Goal: Communication & Community: Answer question/provide support

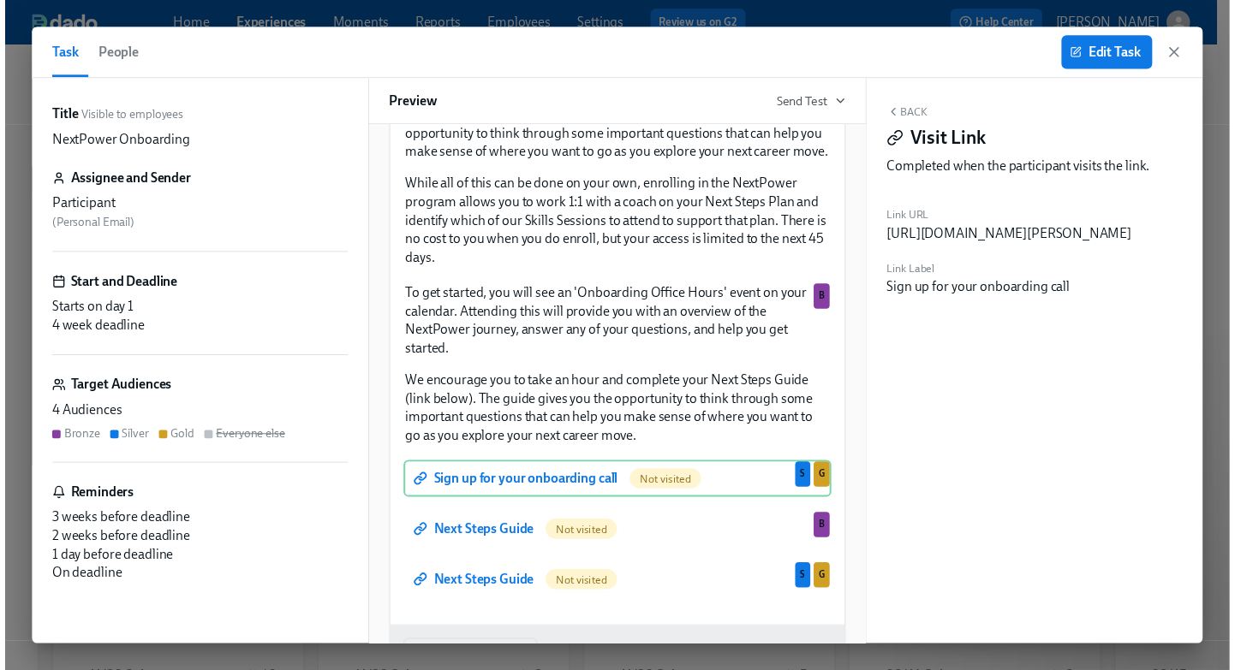
scroll to position [77, 0]
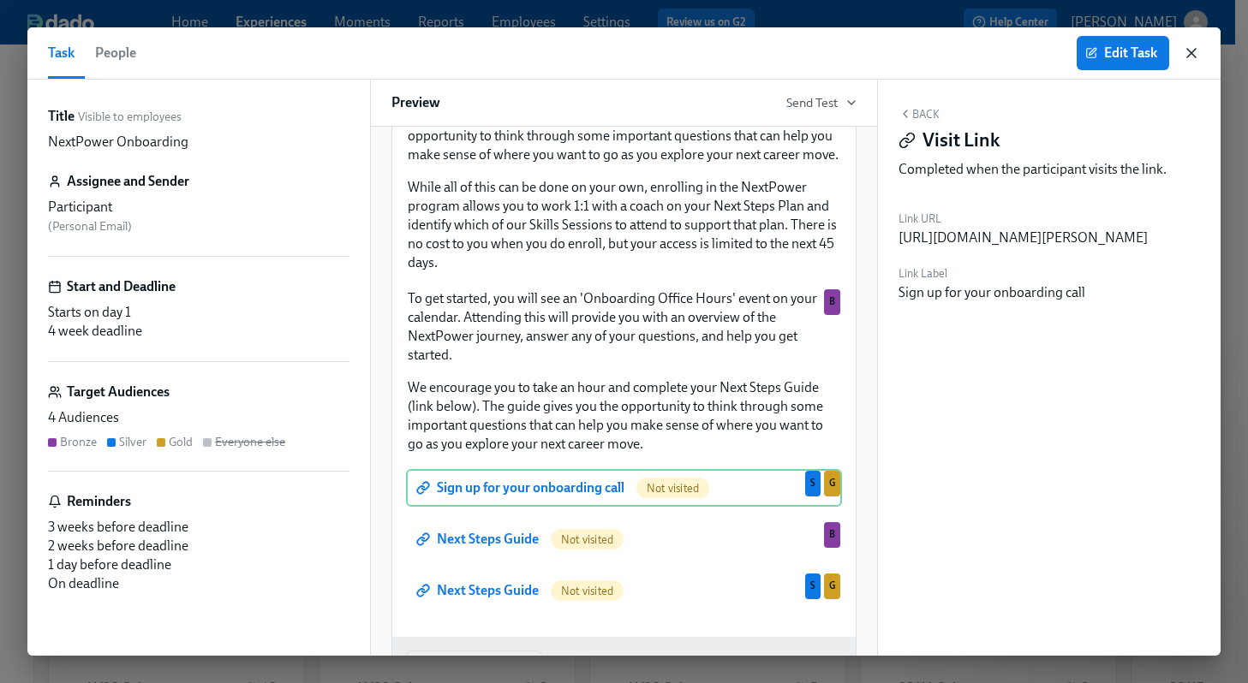
click at [1187, 51] on icon "button" at bounding box center [1191, 53] width 17 height 17
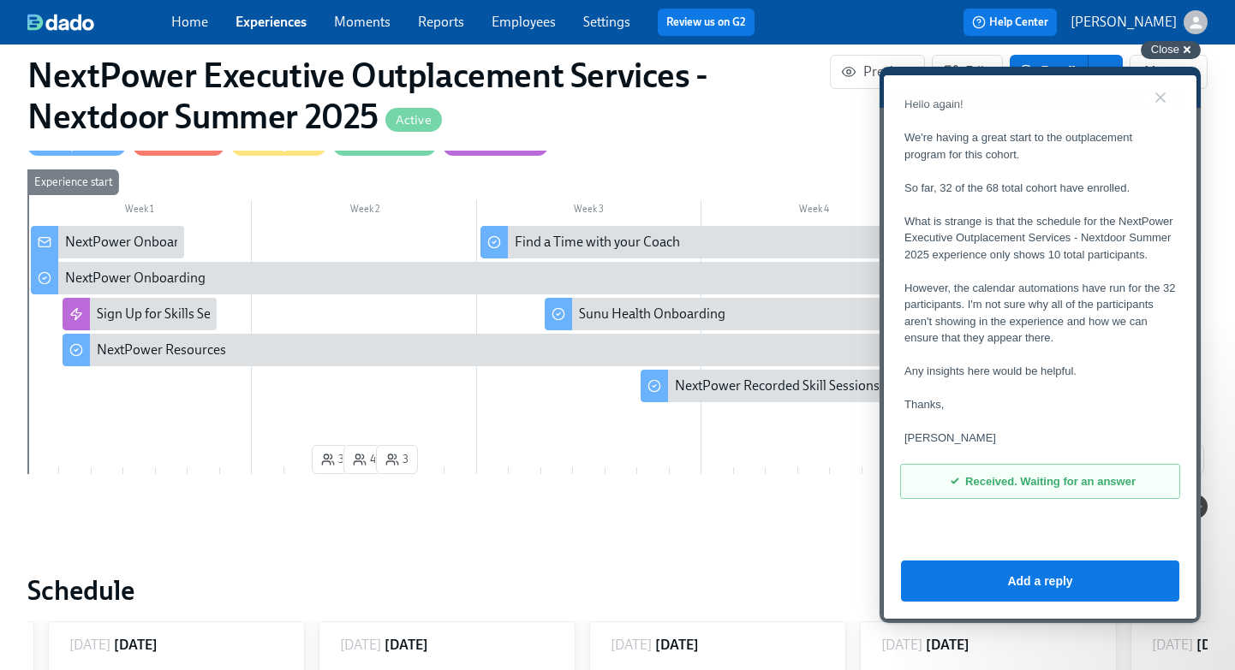
click at [1167, 53] on span "Close" at bounding box center [1165, 49] width 28 height 13
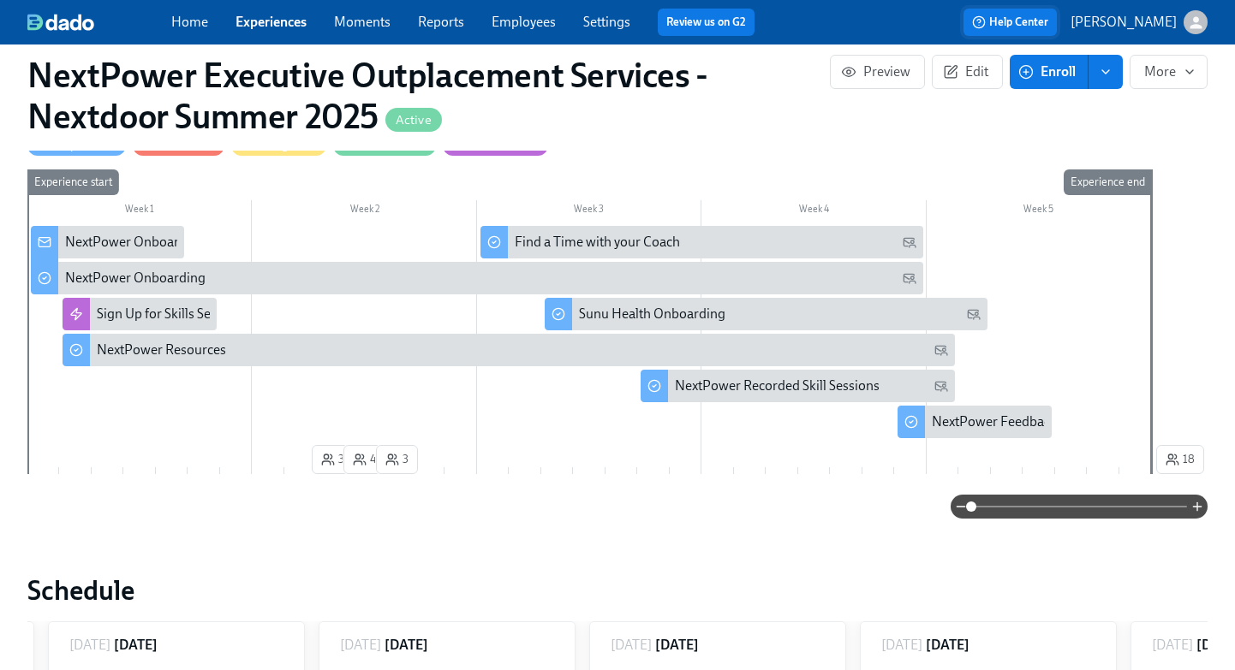
click at [1048, 24] on span "Help Center" at bounding box center [1010, 22] width 76 height 17
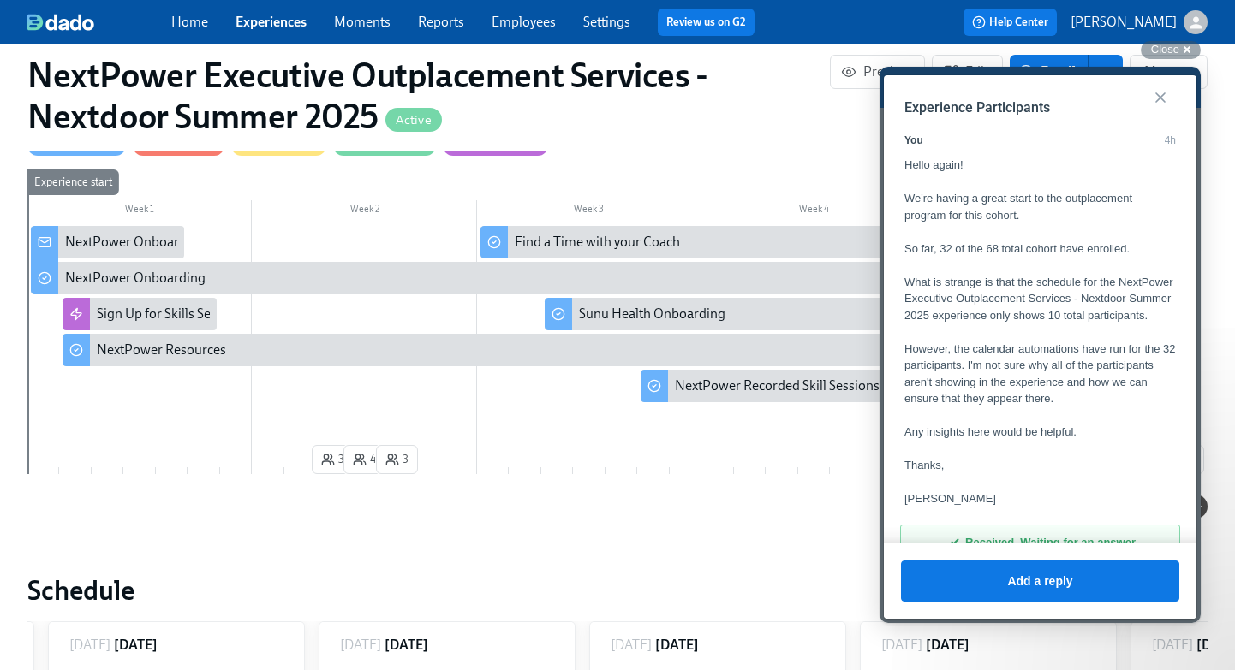
click at [1159, 95] on button "Close" at bounding box center [1160, 97] width 27 height 27
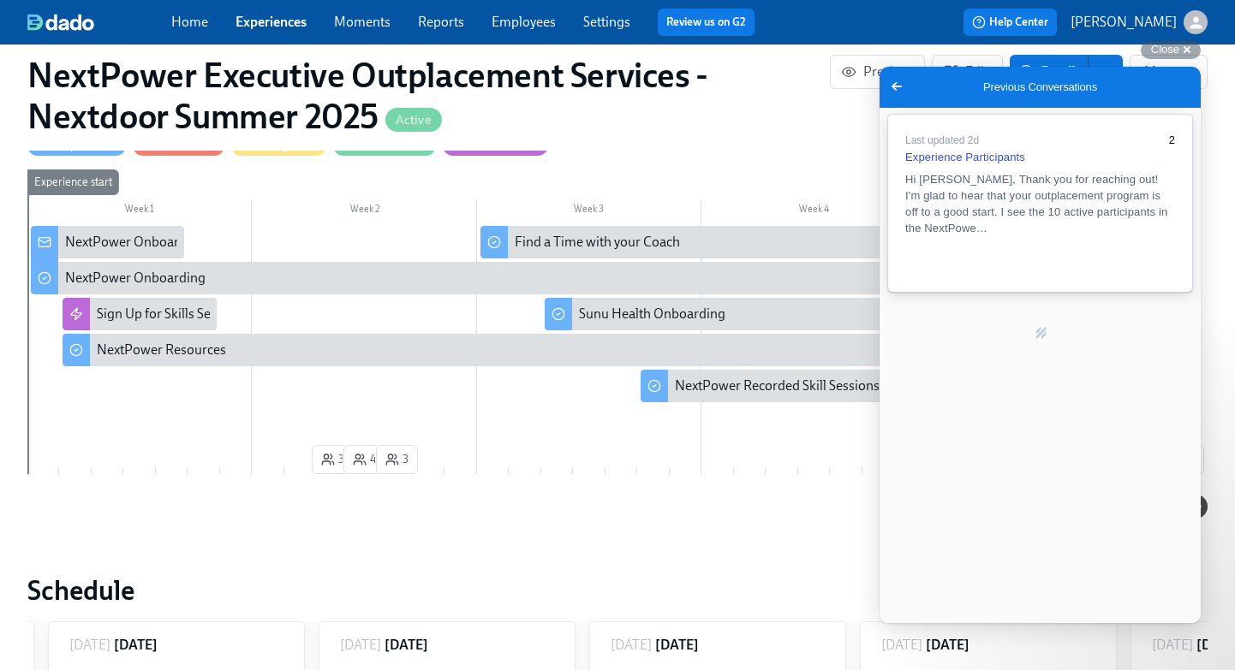
click at [971, 174] on link "Last updated 2d 2 Experience Participants Hi [PERSON_NAME], Thank you for reach…" at bounding box center [1040, 203] width 304 height 177
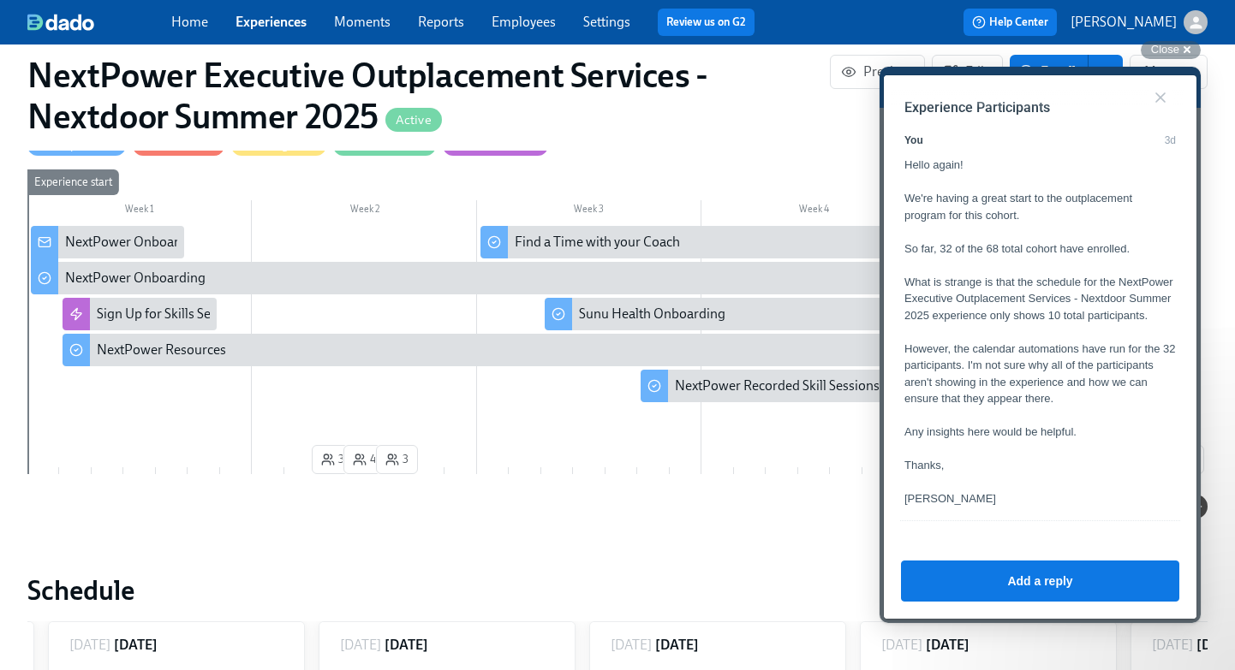
scroll to position [373, 0]
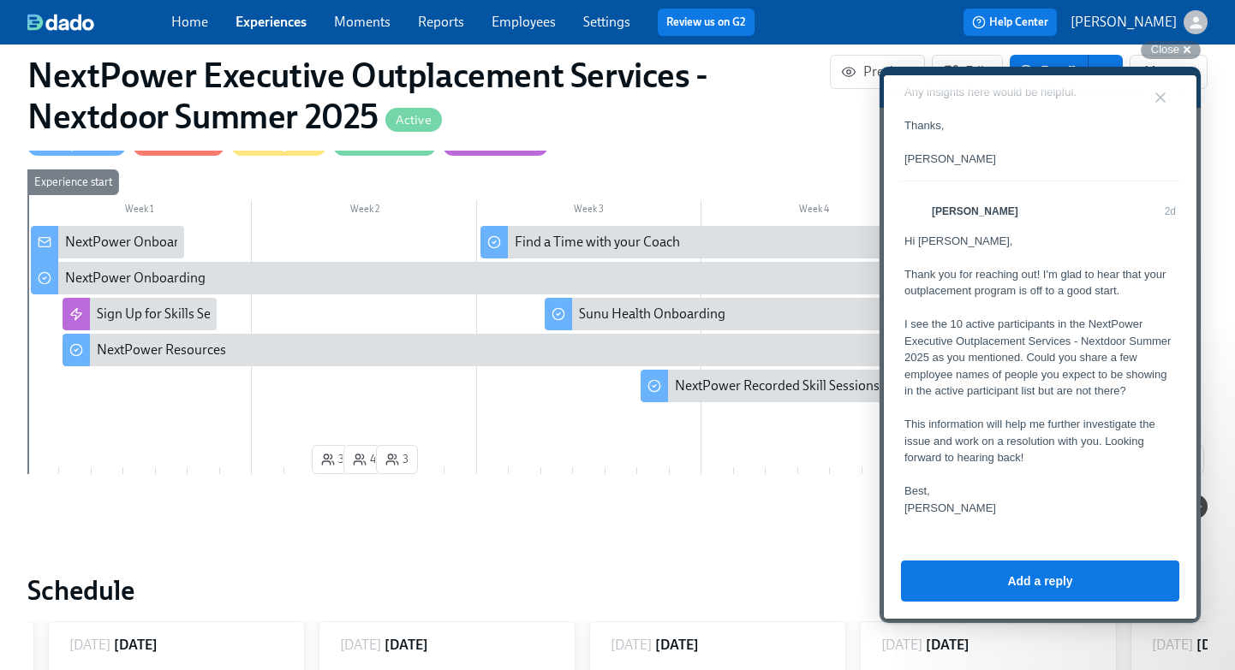
click at [269, 23] on link "Experiences" at bounding box center [270, 22] width 71 height 16
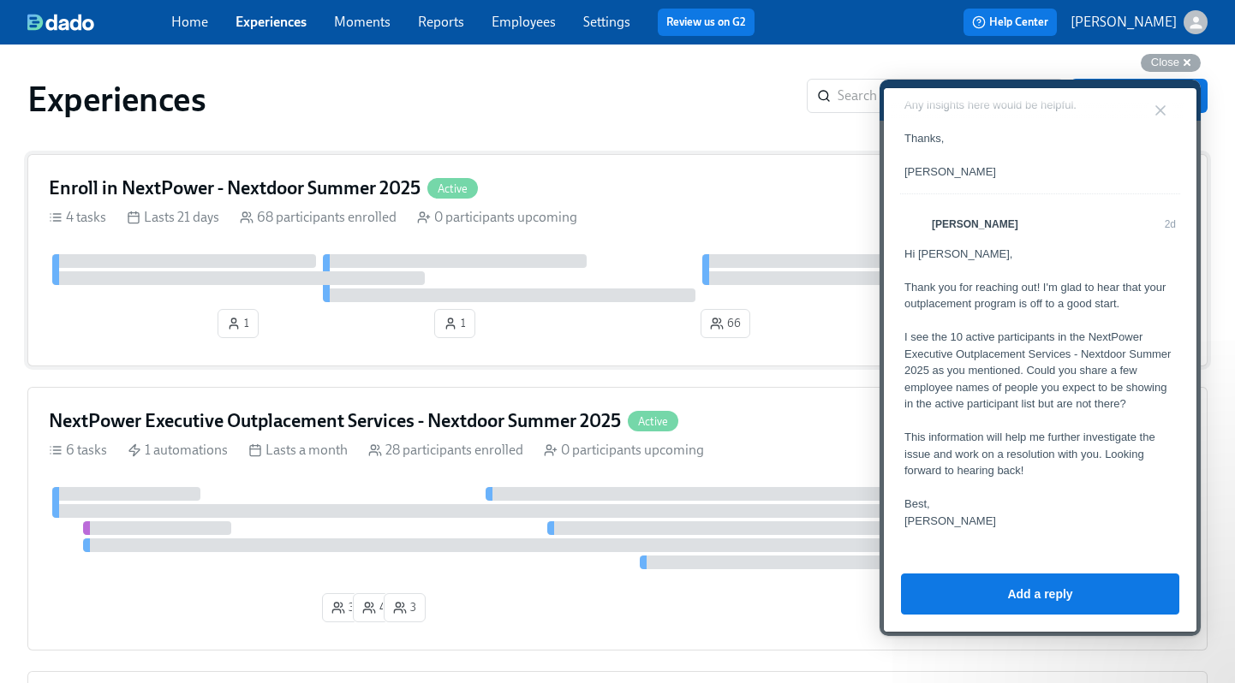
click at [256, 184] on h4 "Enroll in NextPower - Nextdoor Summer 2025" at bounding box center [235, 189] width 372 height 26
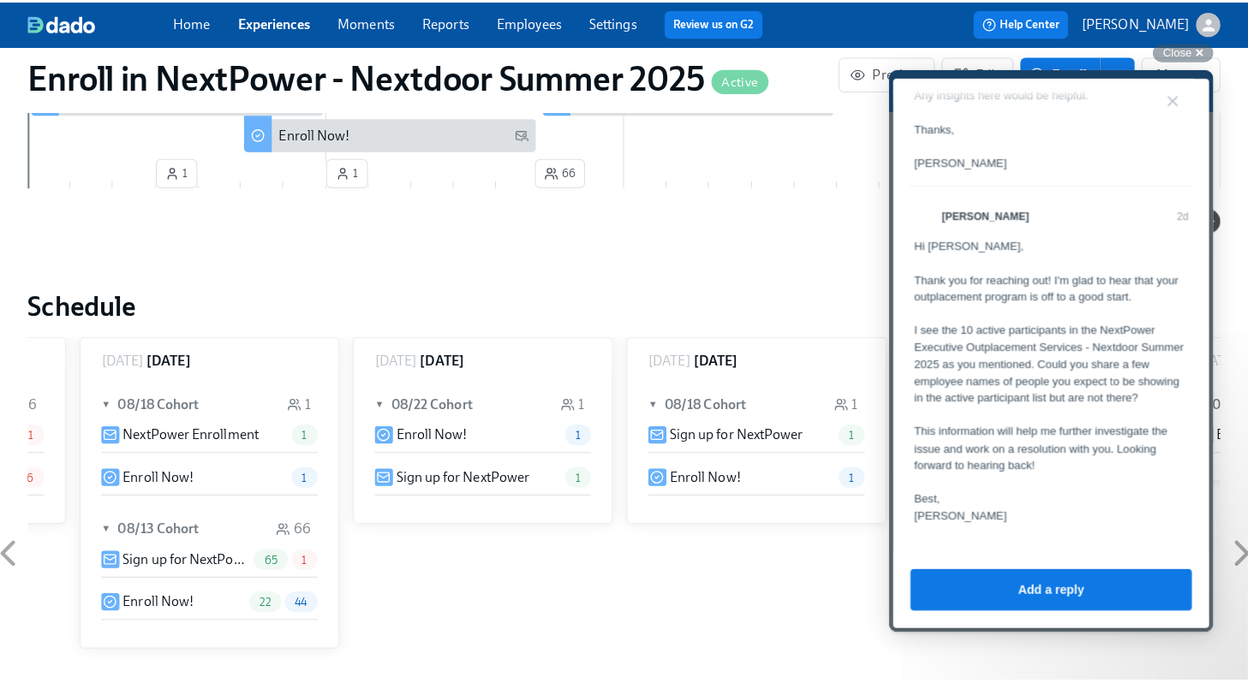
scroll to position [0, 214]
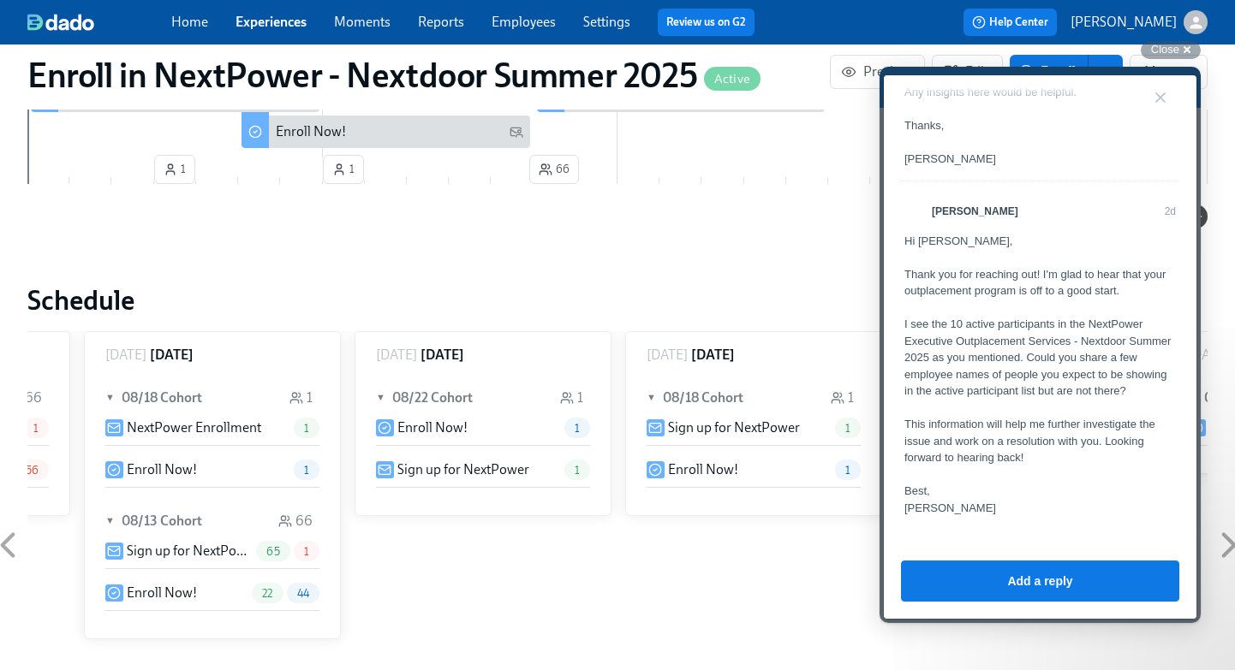
click at [200, 589] on div "Enroll Now! 22 44" at bounding box center [212, 593] width 214 height 21
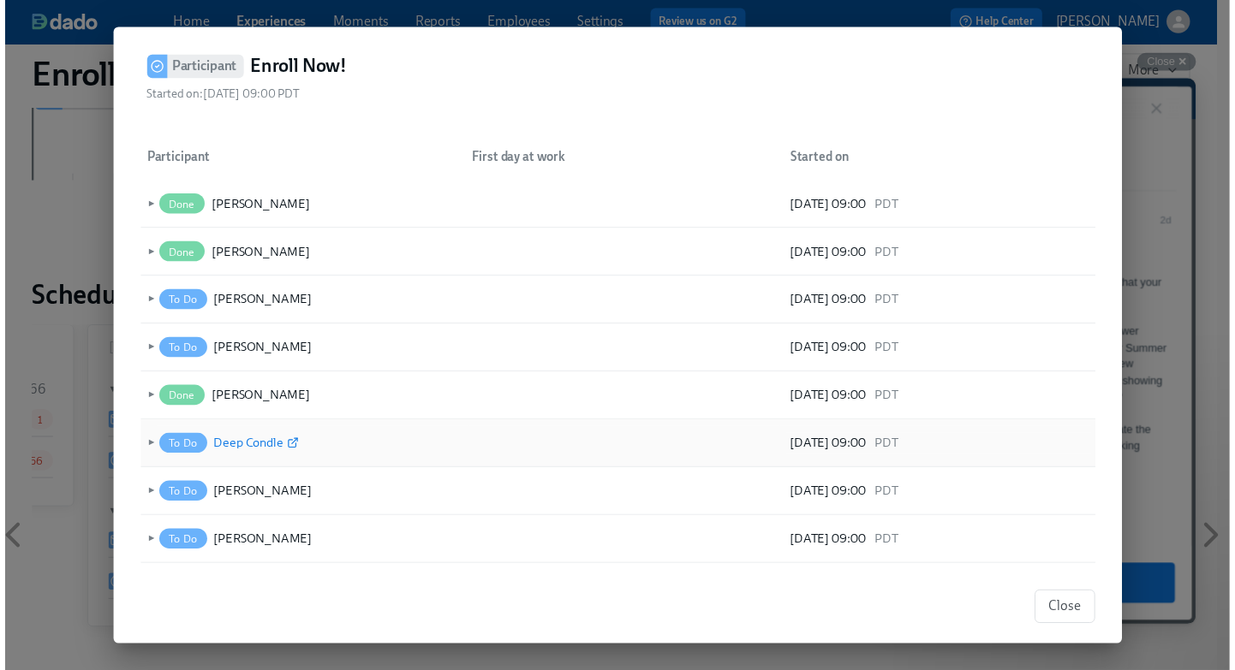
scroll to position [0, 0]
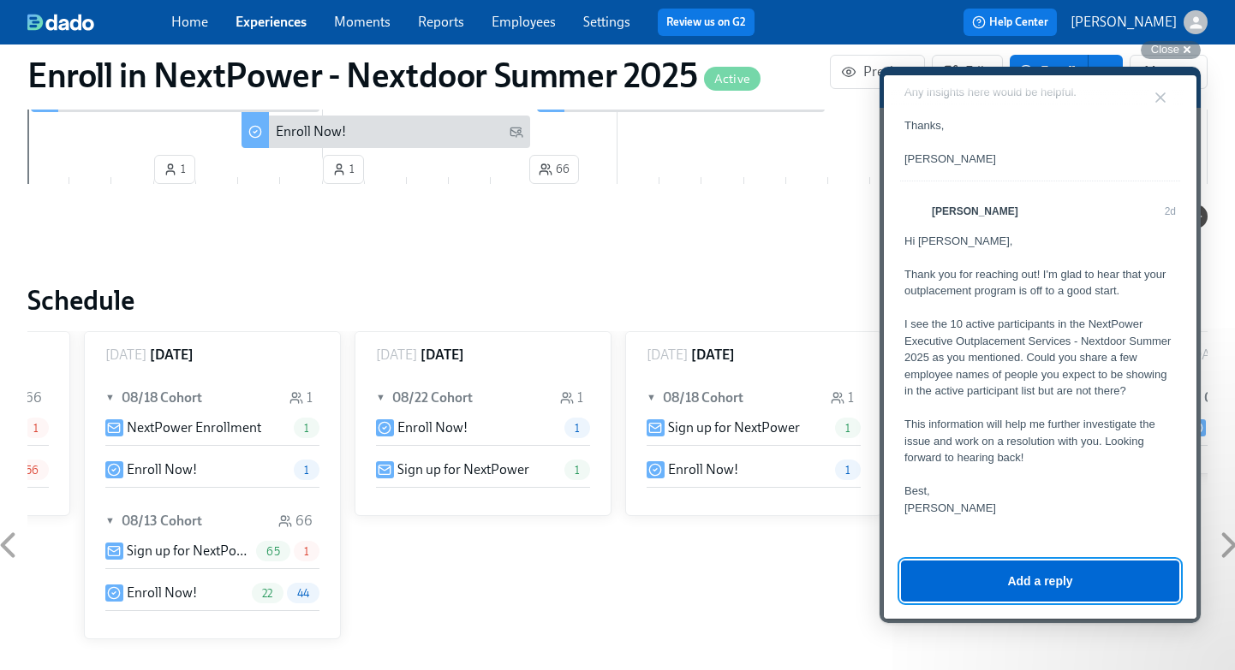
click at [950, 582] on button "Add a reply" at bounding box center [1040, 581] width 278 height 41
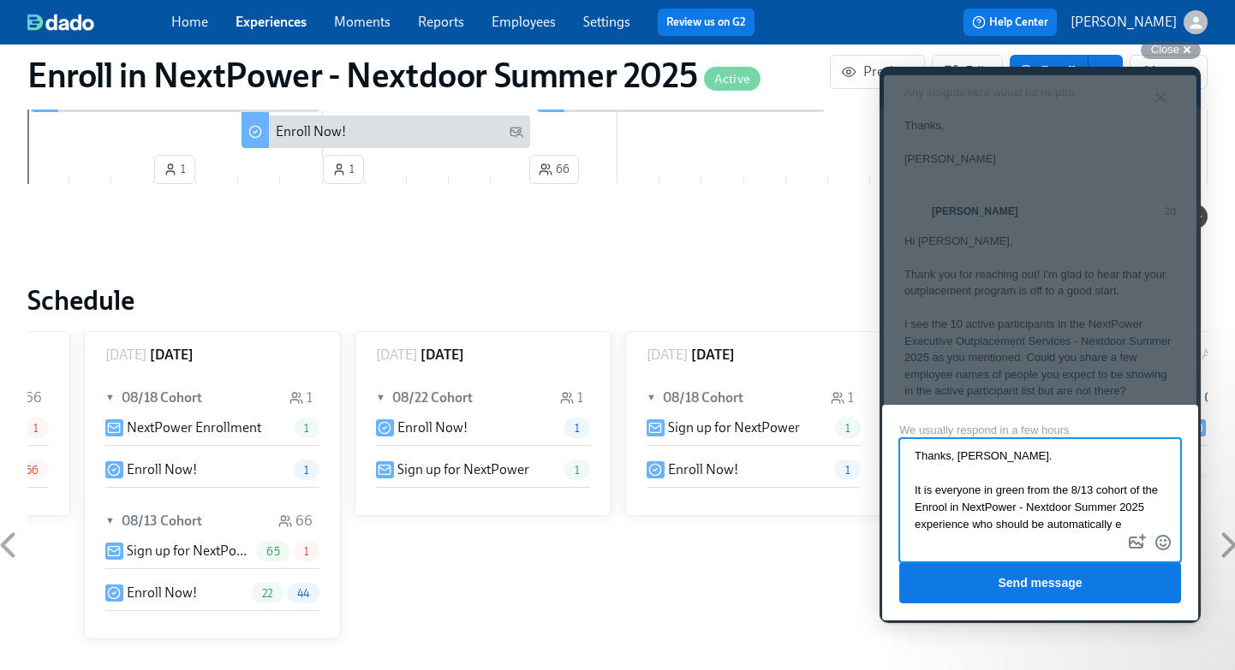
scroll to position [20, 0]
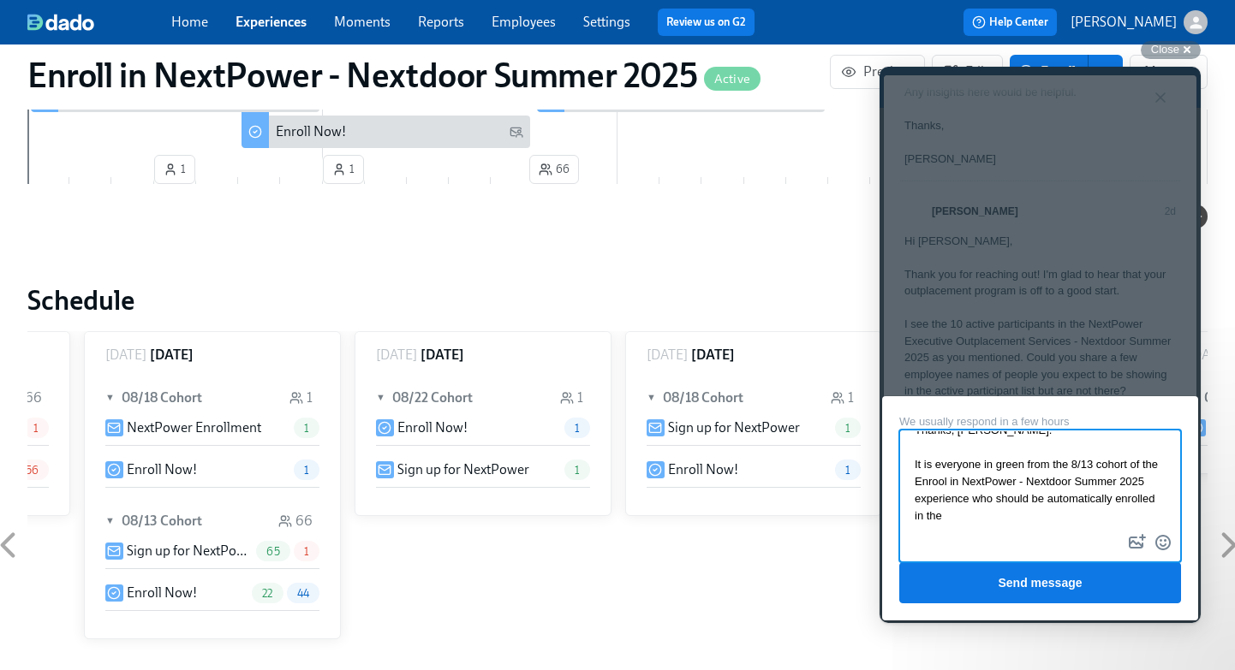
click at [962, 477] on textarea "Thanks, [PERSON_NAME]. It is everyone in green from the 8/13 cohort of the Enro…" at bounding box center [1040, 481] width 278 height 99
click at [997, 508] on textarea "Thanks, [PERSON_NAME]. It is everyone in green from the 8/13 cohort of the Enro…" at bounding box center [1040, 481] width 278 height 99
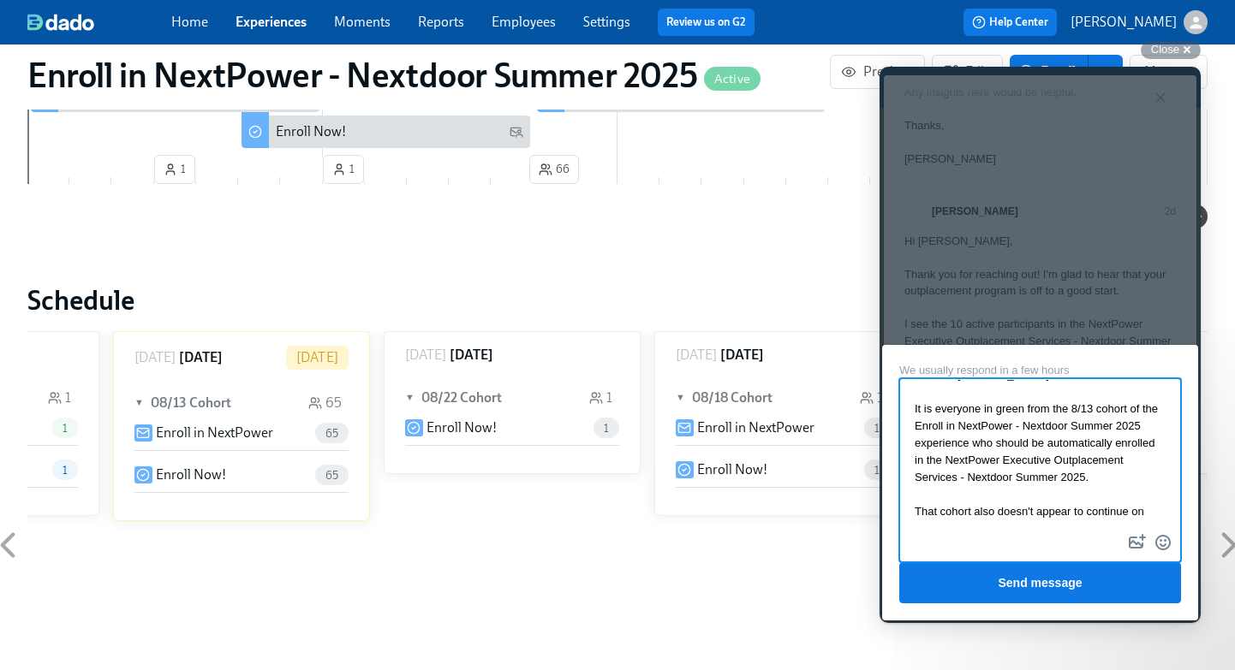
scroll to position [45, 0]
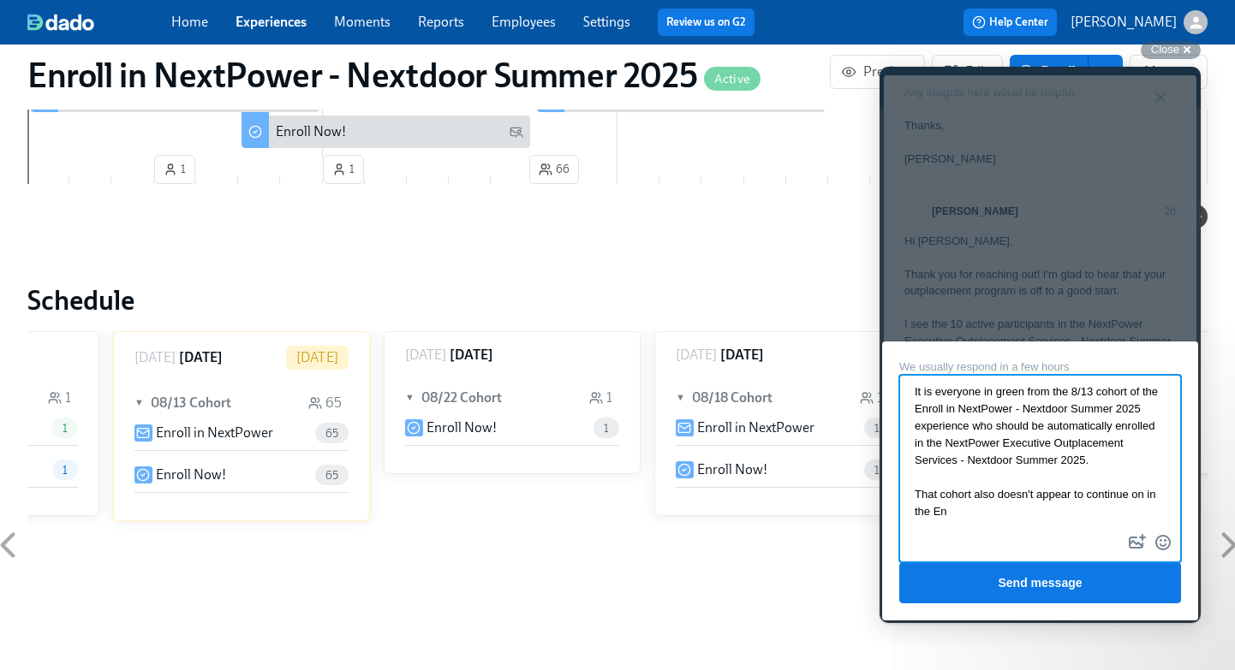
click at [978, 493] on textarea "Thanks, [PERSON_NAME]. It is everyone in green from the 8/13 cohort of the Enro…" at bounding box center [1040, 454] width 278 height 154
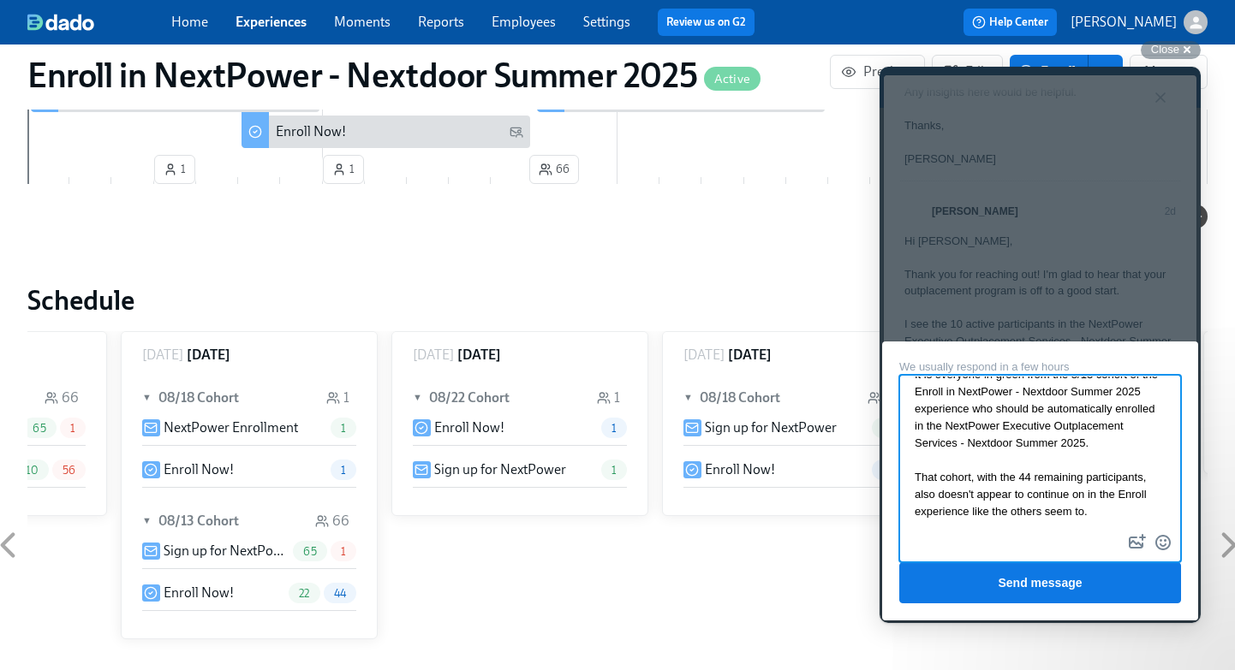
scroll to position [0, 164]
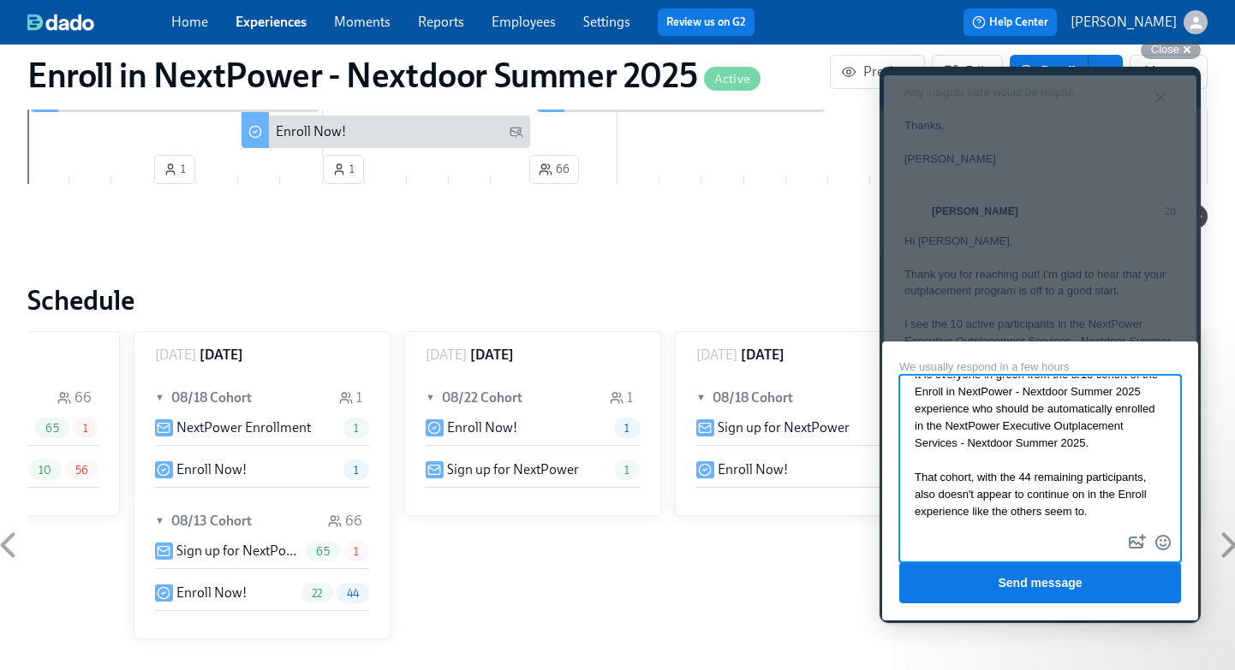
click at [206, 515] on h6 "08/13 Cohort" at bounding box center [211, 521] width 80 height 19
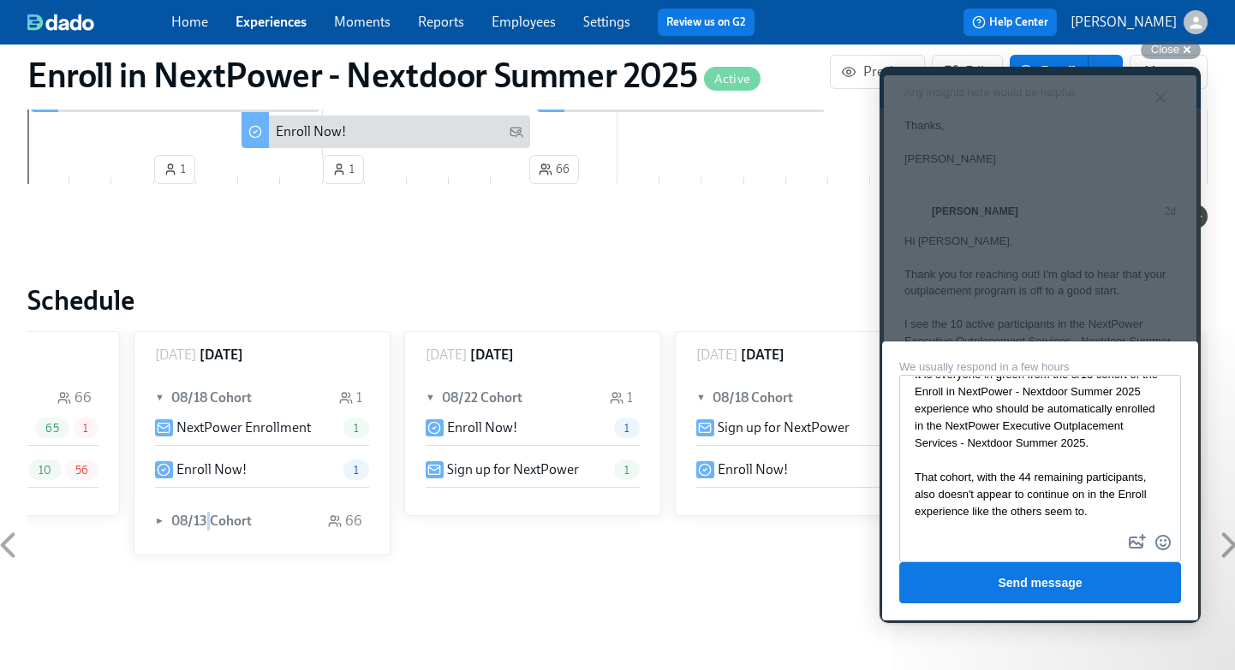
click at [206, 515] on h6 "08/13 Cohort" at bounding box center [211, 521] width 80 height 19
click at [191, 526] on h6 "08/13 Cohort" at bounding box center [211, 521] width 80 height 19
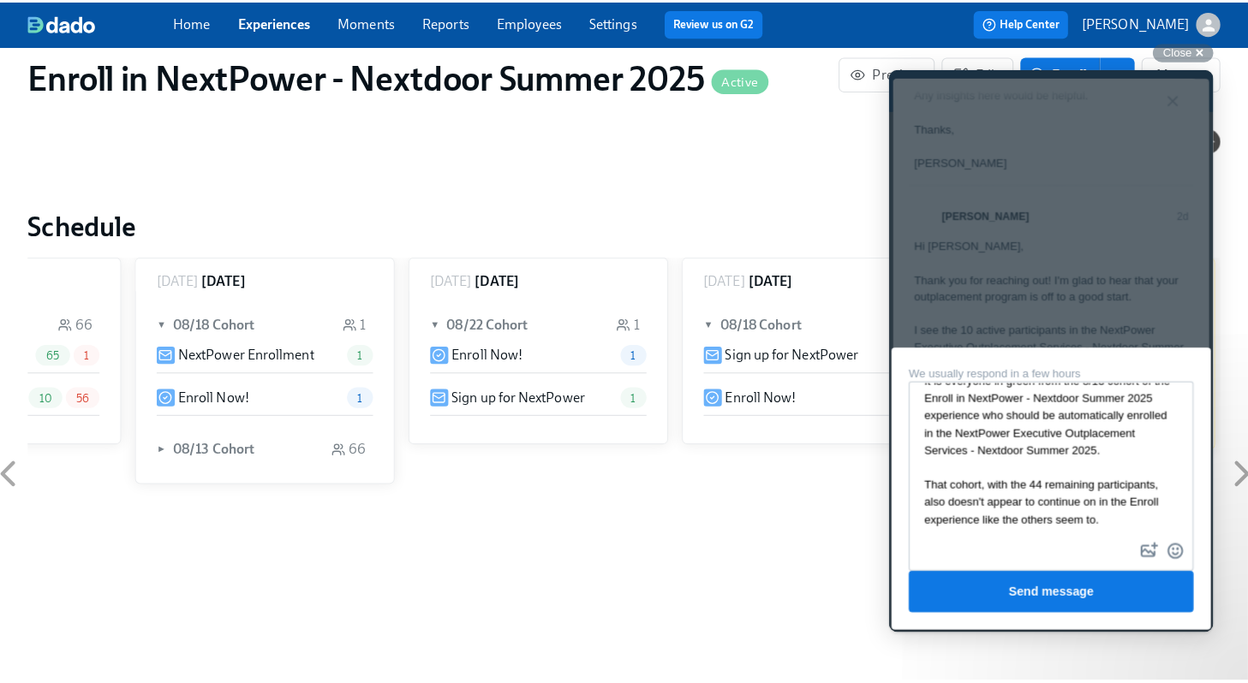
scroll to position [654, 0]
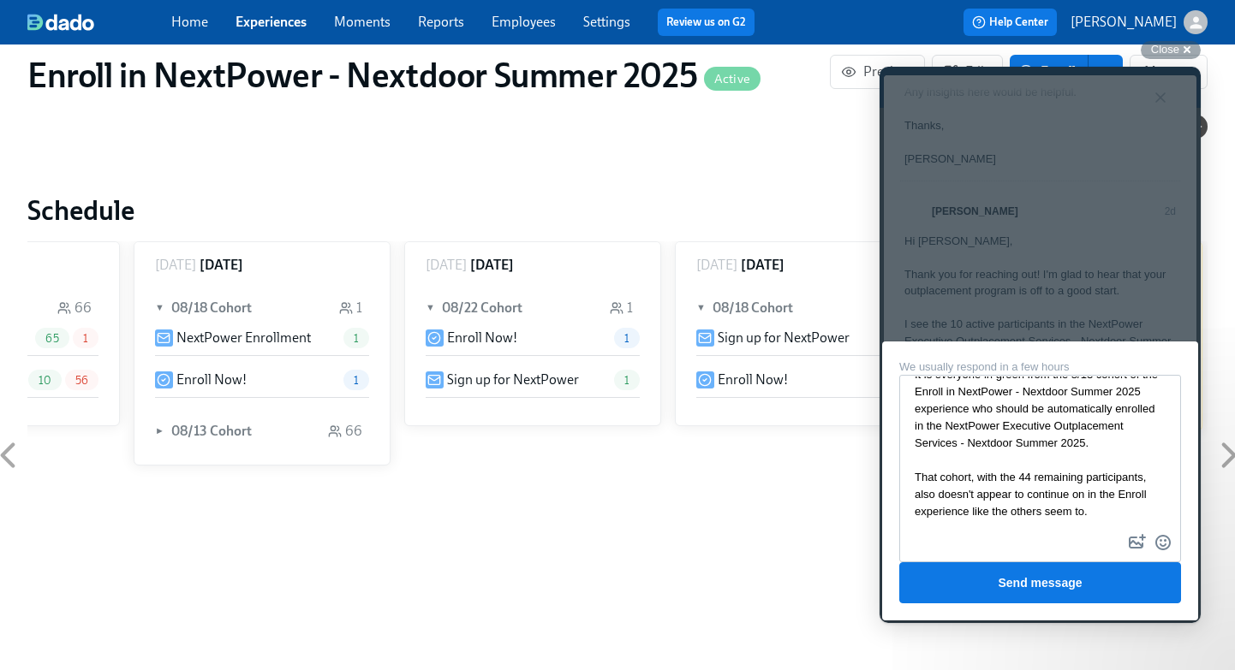
click at [202, 432] on h6 "08/13 Cohort" at bounding box center [211, 431] width 80 height 19
click at [304, 512] on div "22 44" at bounding box center [311, 503] width 116 height 21
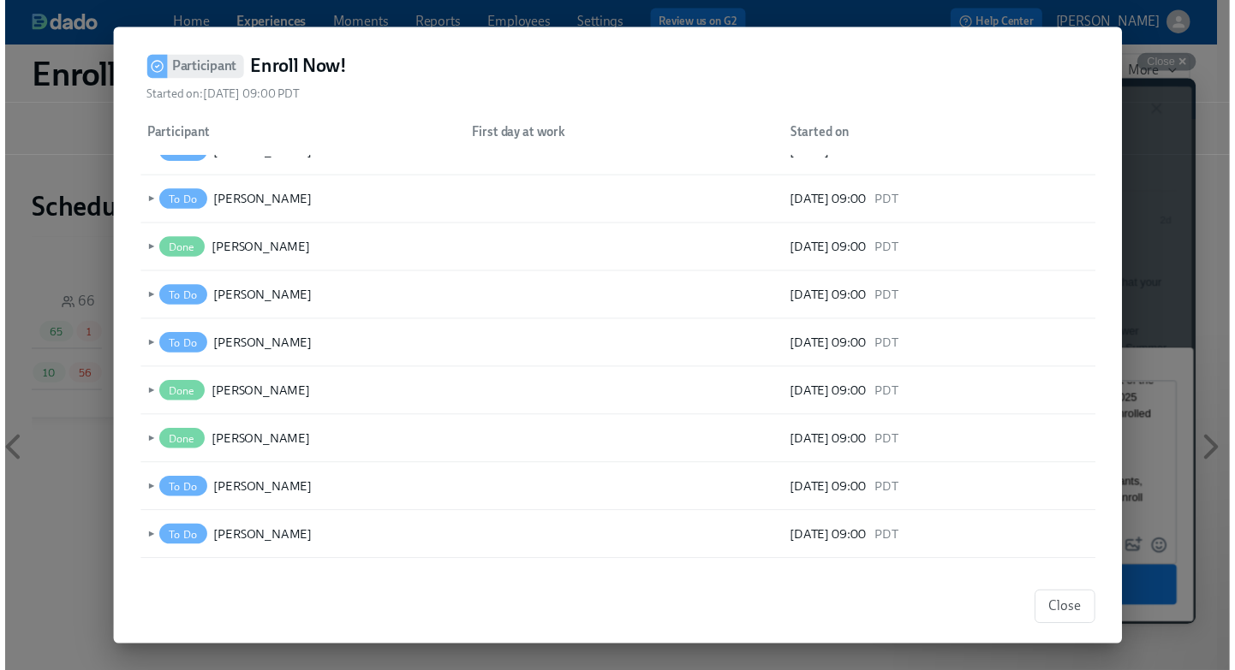
scroll to position [1086, 0]
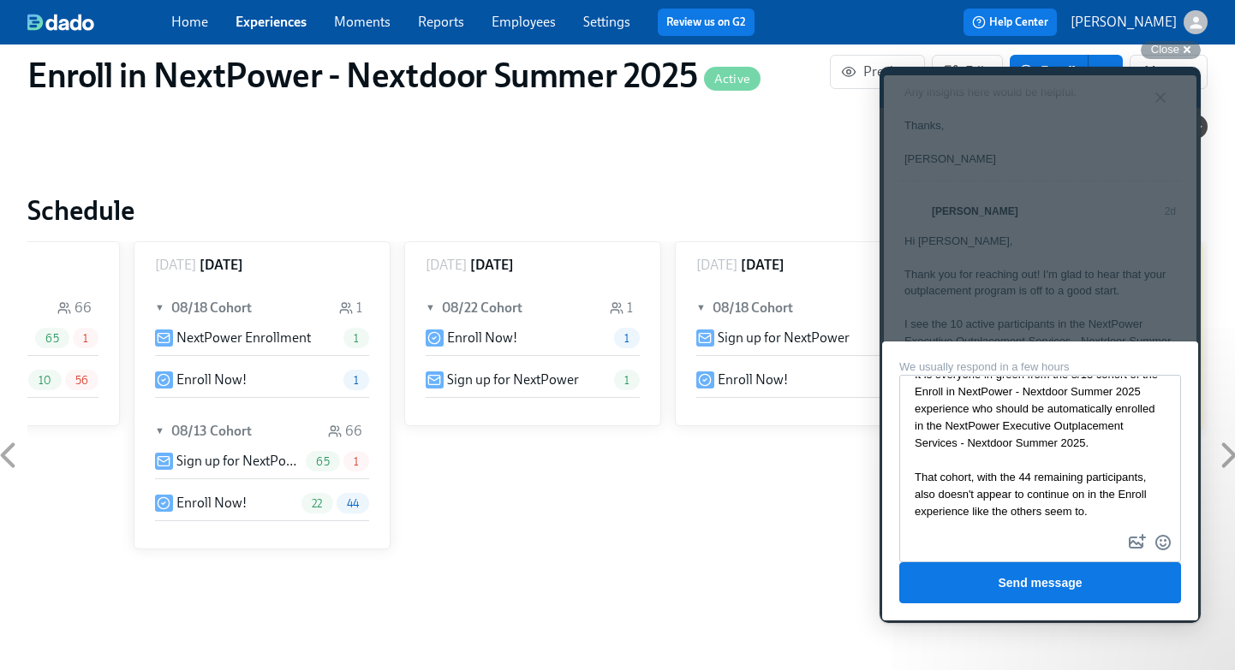
click at [1004, 523] on div at bounding box center [1040, 469] width 282 height 188
click at [971, 517] on textarea "Thanks, [PERSON_NAME]. It is everyone in green from the 8/13 cohort of the Enro…" at bounding box center [1040, 454] width 278 height 154
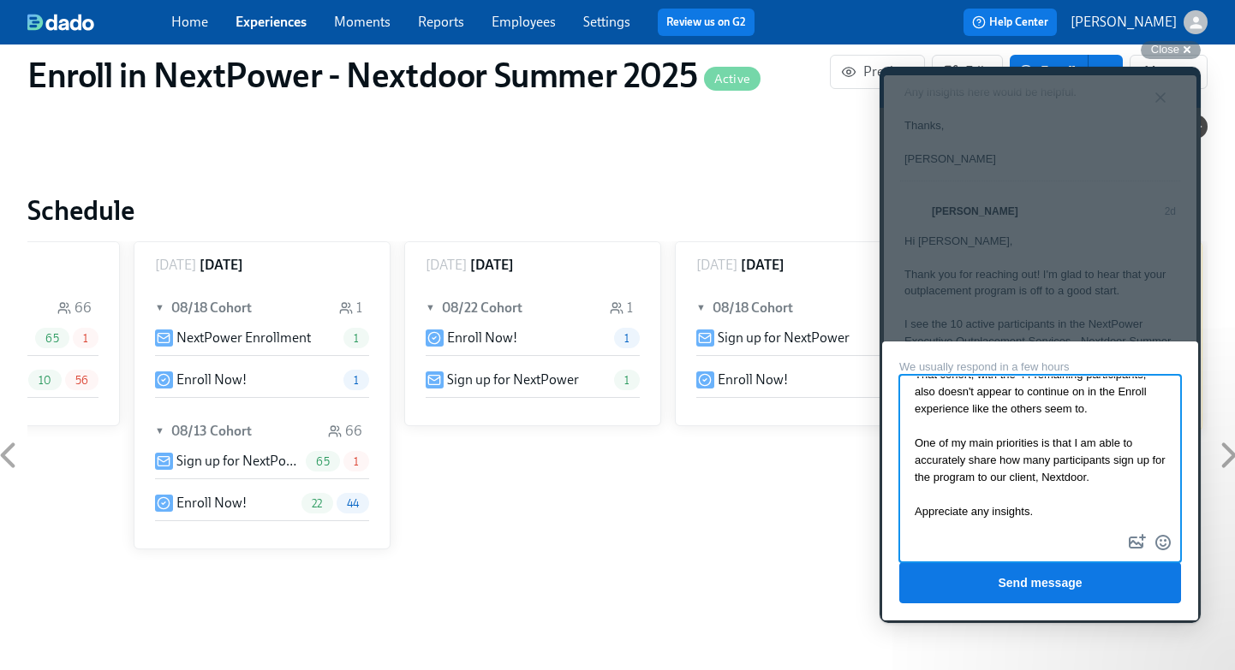
scroll to position [213, 0]
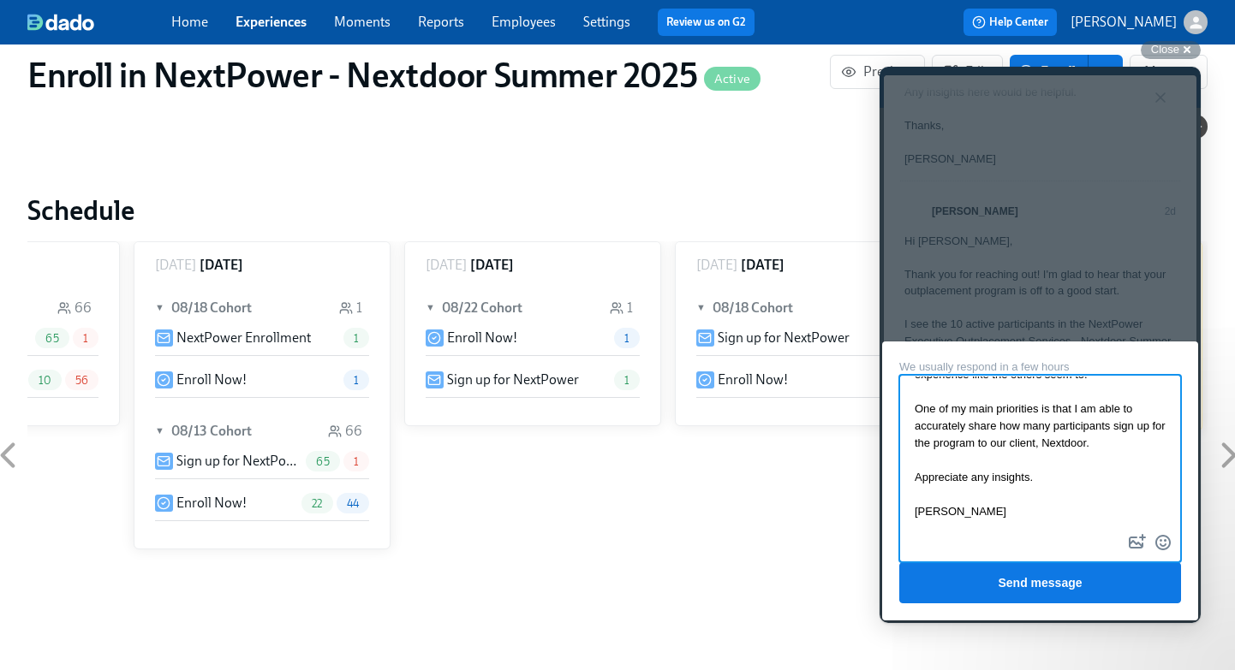
click at [1139, 446] on textarea "Thanks, [PERSON_NAME]. It is everyone in green from the 8/13 cohort of the Enro…" at bounding box center [1040, 454] width 278 height 154
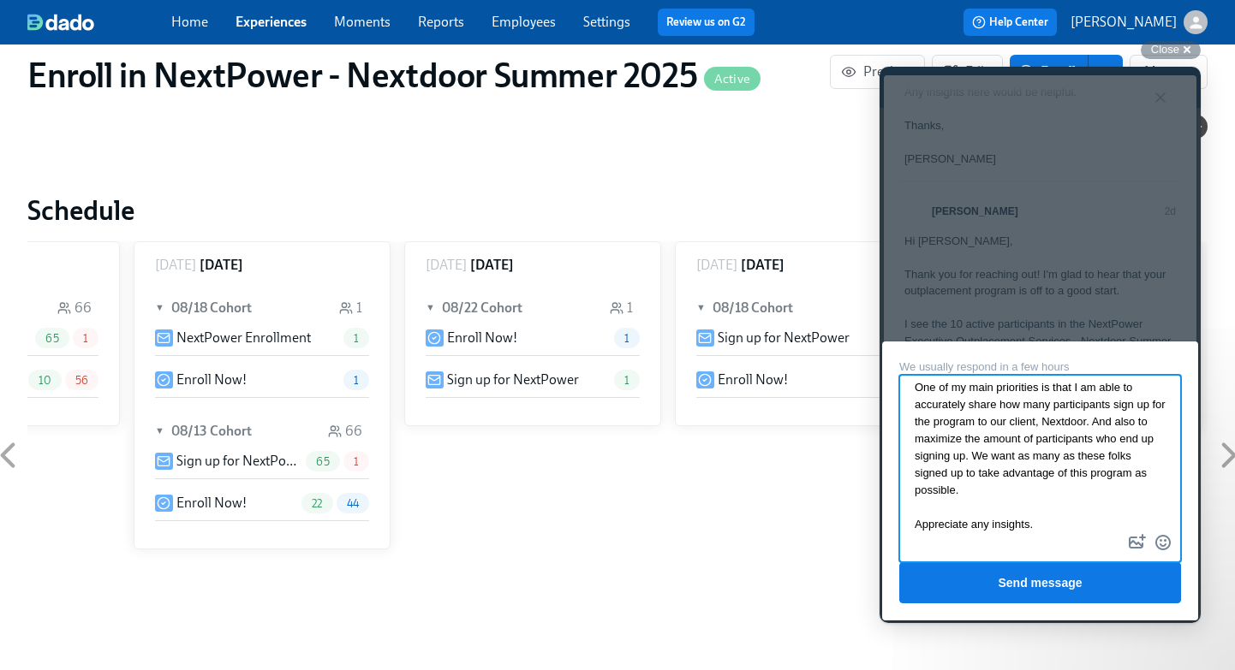
scroll to position [295, 0]
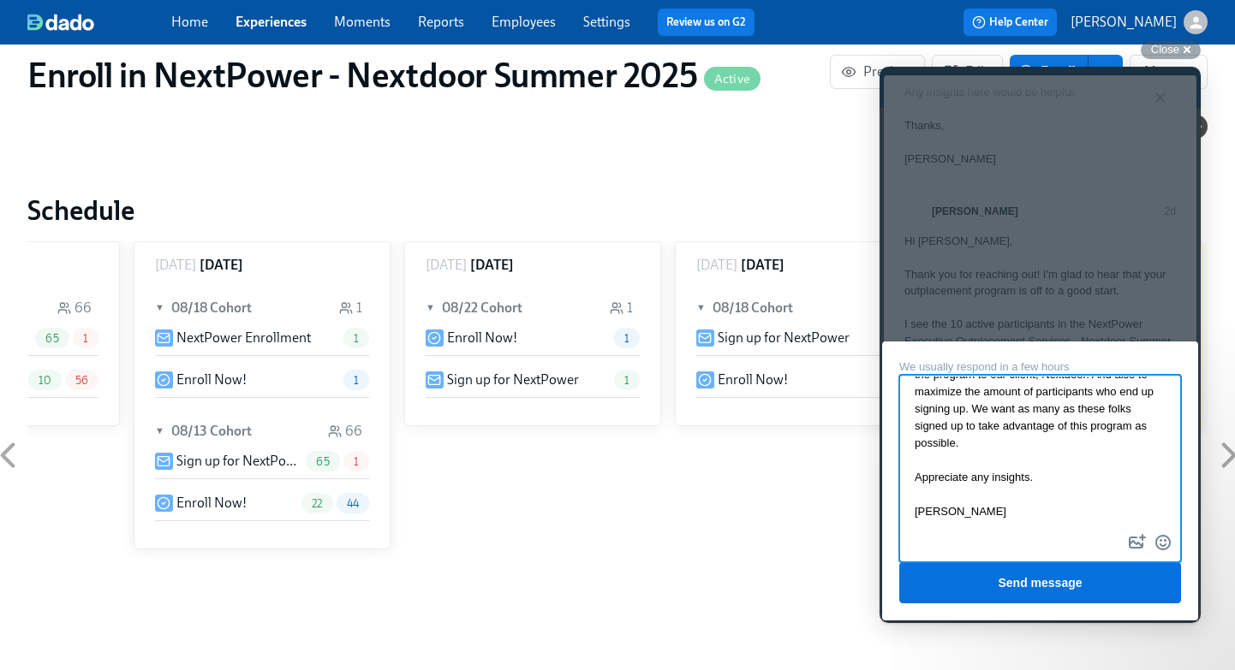
type textarea "Thanks, [PERSON_NAME]. It is everyone in green from the 8/13 cohort of the Enro…"
click at [1080, 575] on button "Send message" at bounding box center [1040, 583] width 282 height 41
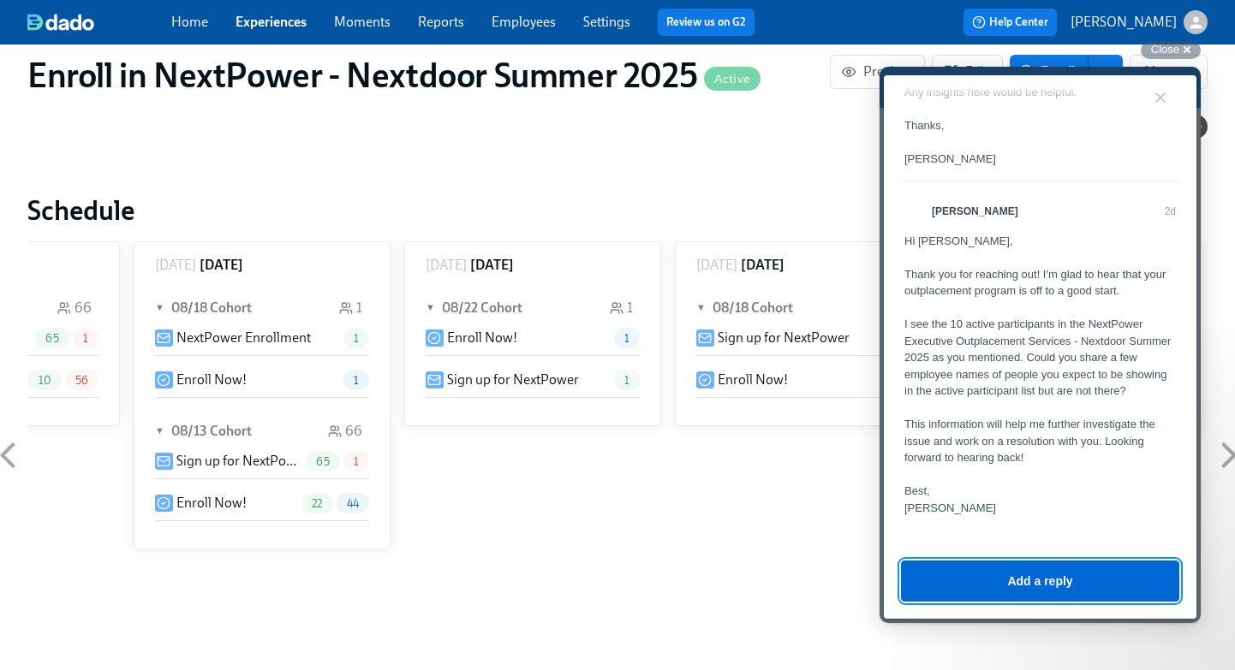
scroll to position [816, 0]
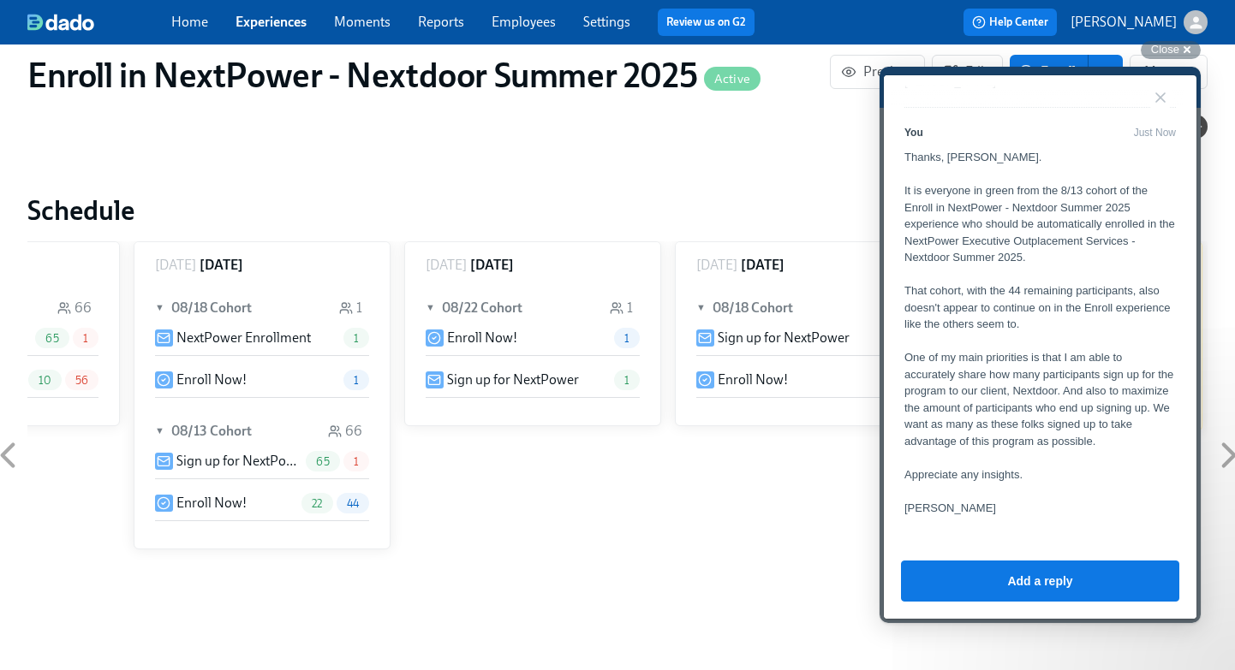
click at [730, 222] on h2 "Schedule" at bounding box center [617, 211] width 1180 height 34
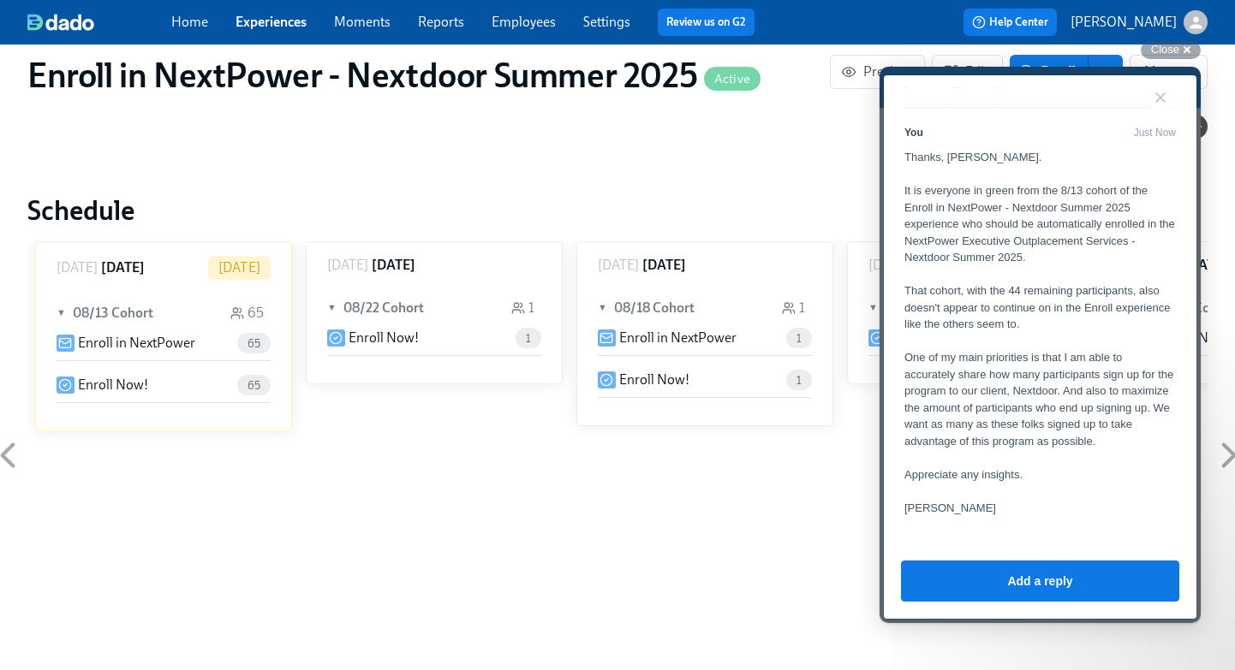
scroll to position [0, 1076]
click at [292, 16] on link "Experiences" at bounding box center [270, 22] width 71 height 16
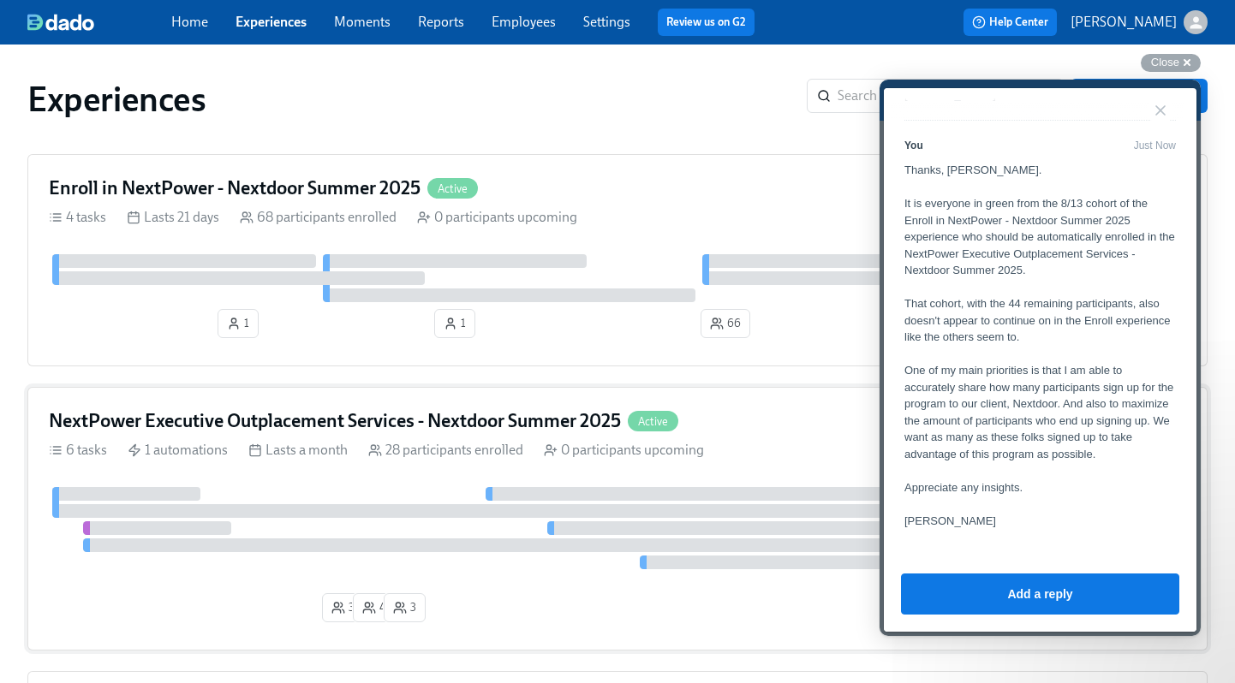
click at [254, 412] on h4 "NextPower Executive Outplacement Services - Nextdoor Summer 2025" at bounding box center [335, 421] width 572 height 26
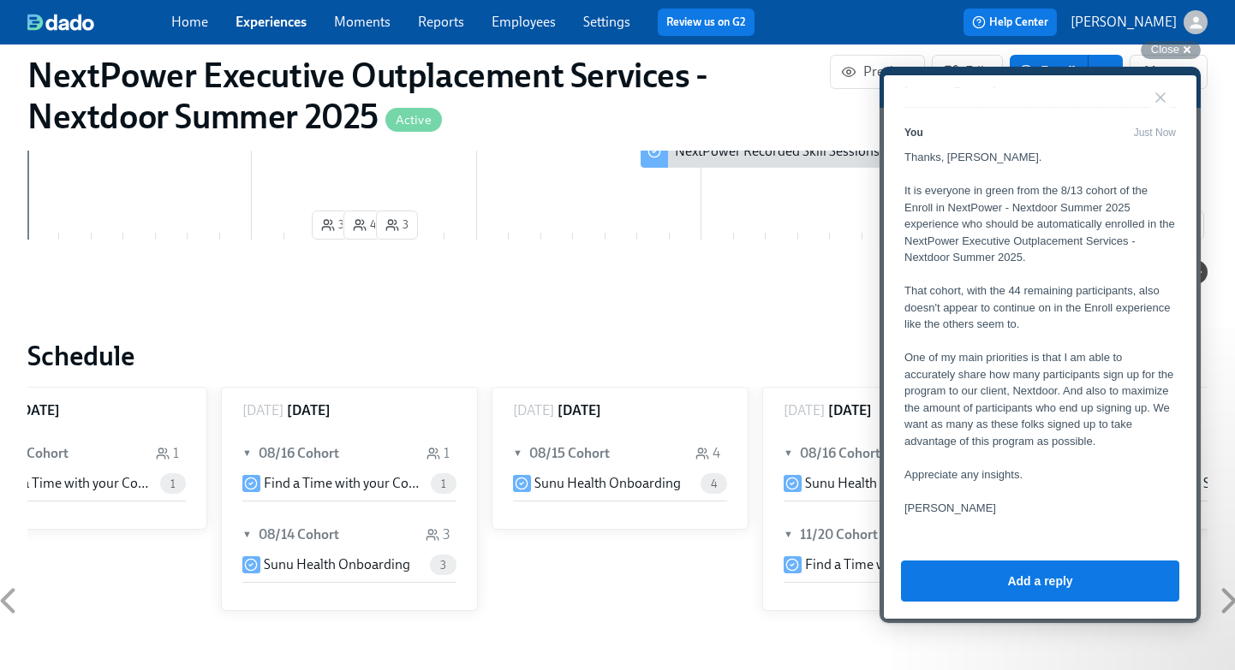
scroll to position [0, 2794]
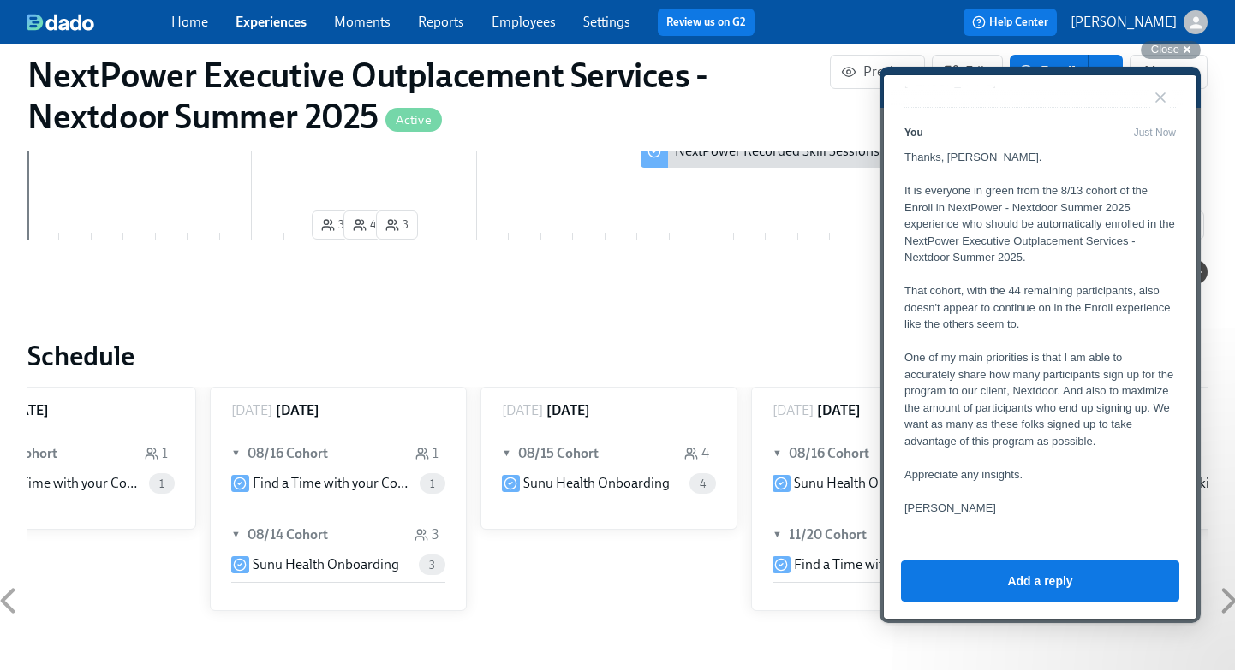
click at [295, 537] on h6 "08/14 Cohort" at bounding box center [287, 535] width 80 height 19
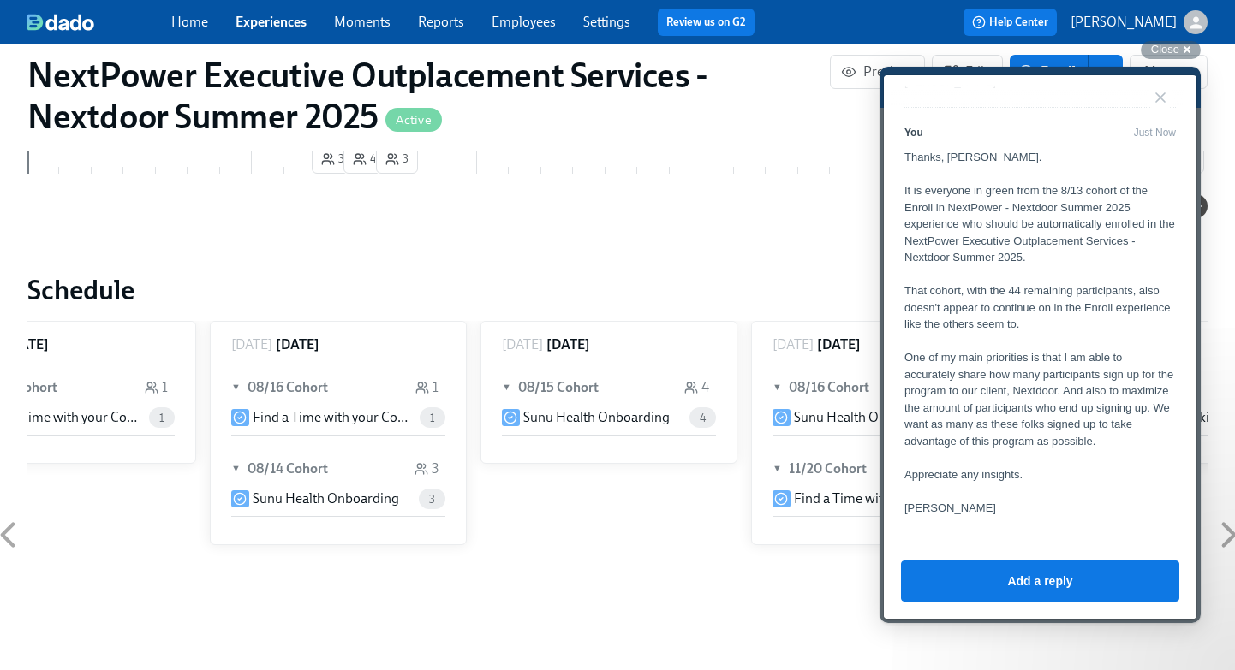
scroll to position [739, 0]
click at [293, 498] on p "Sunu Health Onboarding" at bounding box center [326, 497] width 146 height 19
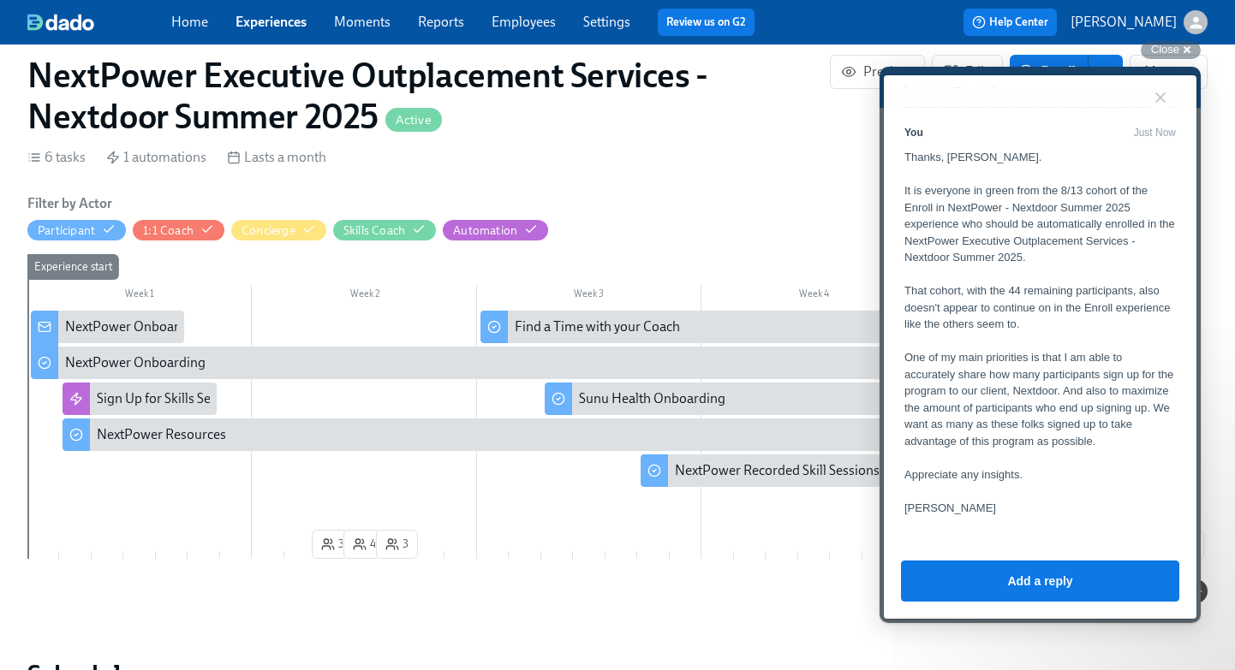
scroll to position [350, 0]
